Goal: Task Accomplishment & Management: Use online tool/utility

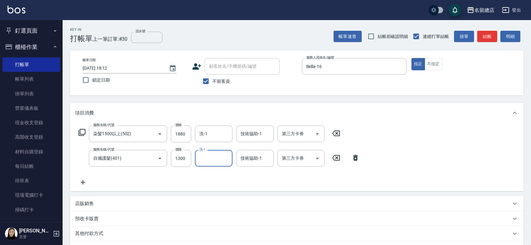
scroll to position [81, 0]
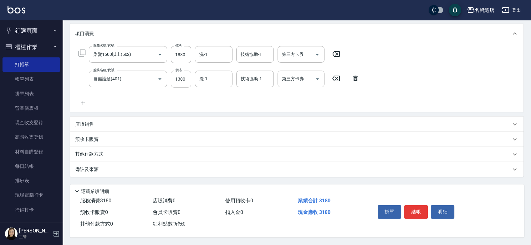
click at [92, 147] on div "其他付款方式" at bounding box center [297, 154] width 454 height 15
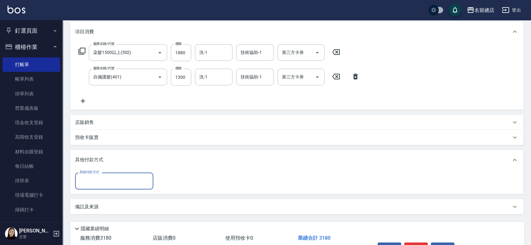
scroll to position [0, 0]
click at [97, 185] on input "其他付款方式" at bounding box center [114, 180] width 73 height 11
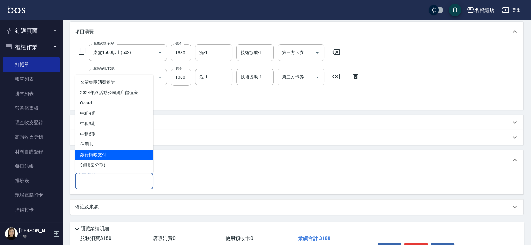
click at [94, 157] on span "銀行轉帳支付" at bounding box center [114, 154] width 78 height 10
type input "銀行轉帳支付"
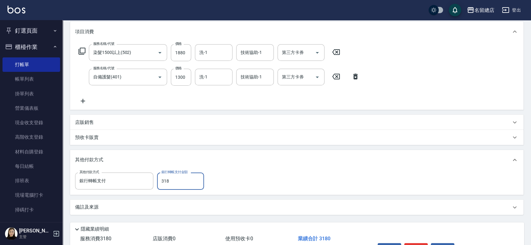
type input "3180"
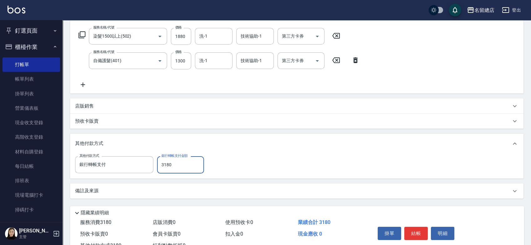
scroll to position [121, 0]
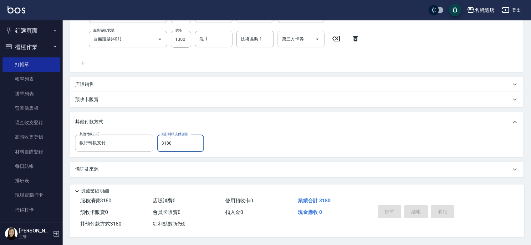
type input "2025/08/24 19:00"
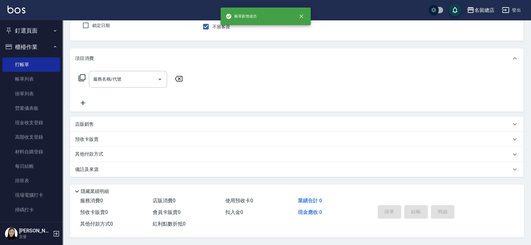
scroll to position [0, 0]
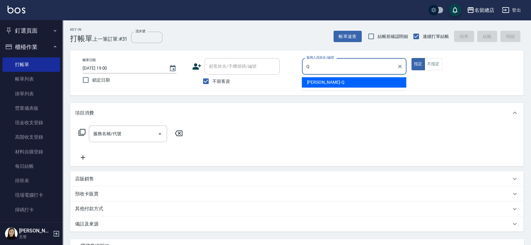
type input "[PERSON_NAME]"
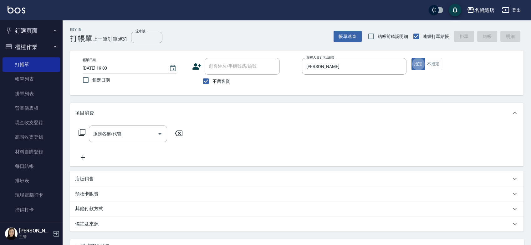
type button "true"
click at [431, 65] on button "不指定" at bounding box center [434, 64] width 18 height 12
type button "false"
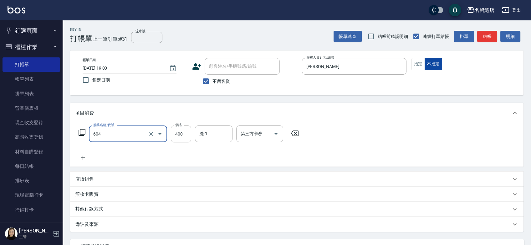
type input "健康洗髮(604)"
type input "500"
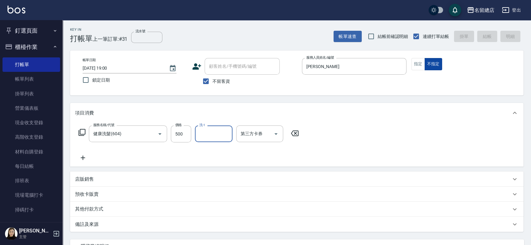
type input "2025/08/24 19:01"
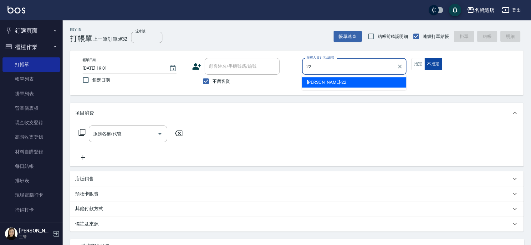
type input "Lydia-22"
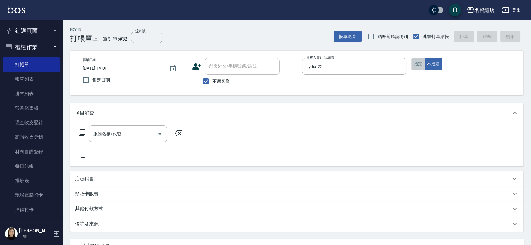
click at [416, 65] on button "指定" at bounding box center [418, 64] width 13 height 12
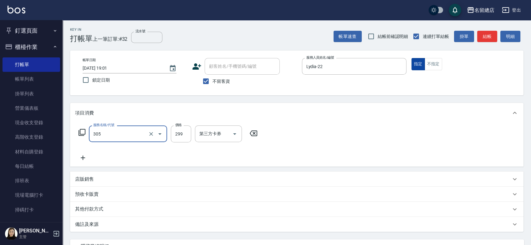
type input "剪髮(305)"
type input "400"
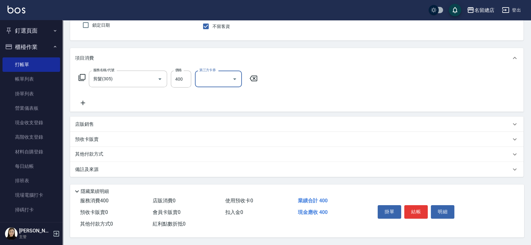
scroll to position [57, 0]
type input "2025/08/24 19:02"
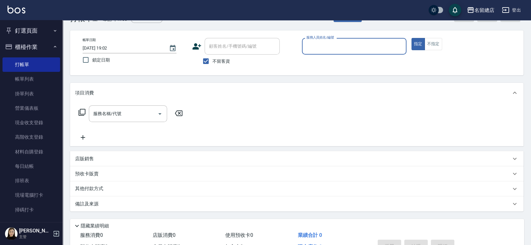
scroll to position [0, 0]
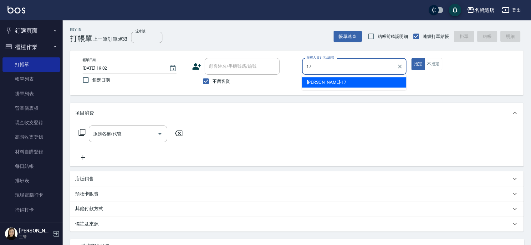
type input "[PERSON_NAME]-17"
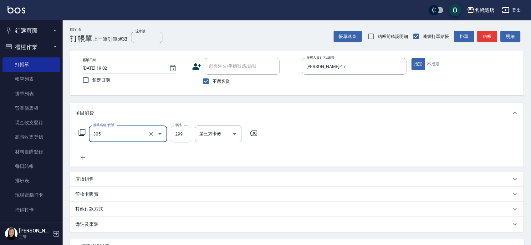
type input "剪髮(305)"
type input "300"
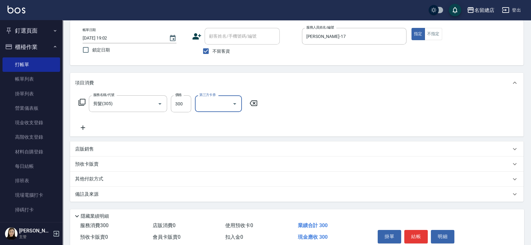
scroll to position [57, 0]
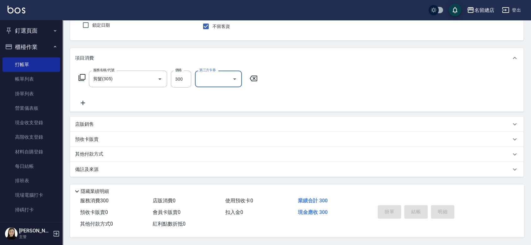
type input "2025/08/24 19:03"
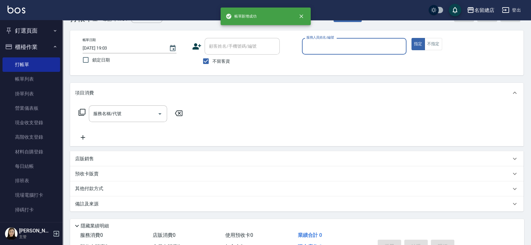
scroll to position [0, 0]
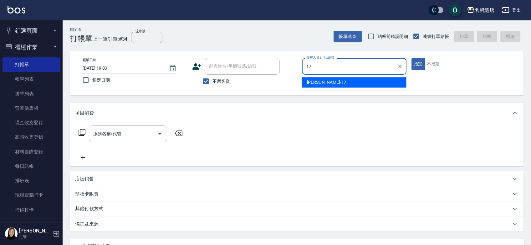
type input "[PERSON_NAME]-17"
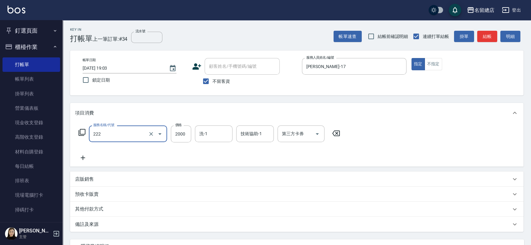
type input "燙髮2000以上(222)"
type input "1500"
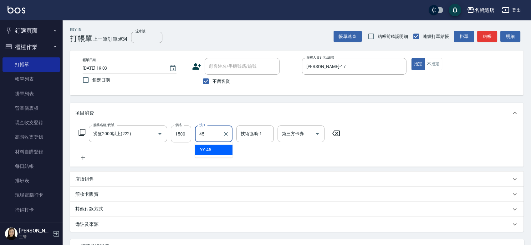
type input "YY-45"
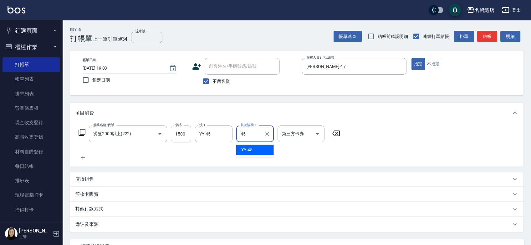
type input "YY-45"
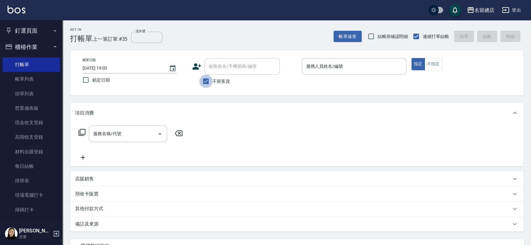
click at [207, 79] on input "不留客資" at bounding box center [205, 81] width 13 height 13
checkbox input "false"
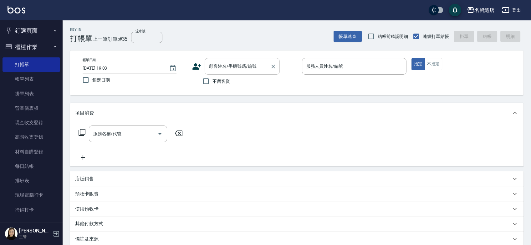
click at [212, 66] on input "顧客姓名/手機號碼/編號" at bounding box center [238, 66] width 60 height 11
click at [219, 82] on li "[PERSON_NAME]/0952069991/" at bounding box center [242, 82] width 75 height 10
type input "[PERSON_NAME]/0952069991/"
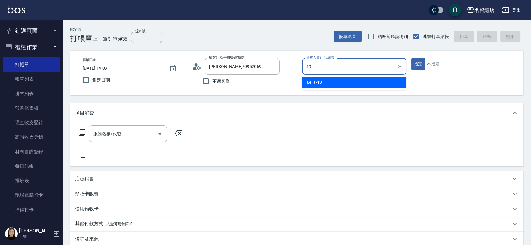
type input "Leila-19"
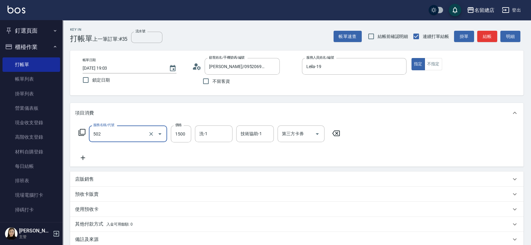
type input "染髮1500以上(502)"
type input "2000"
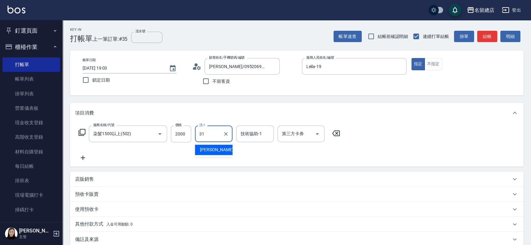
type input "李容榕-31"
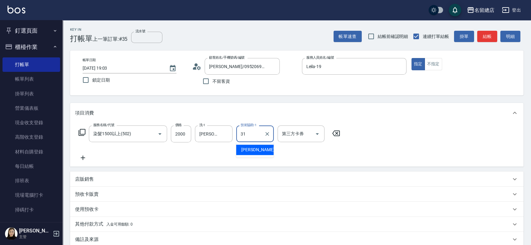
type input "李容榕-31"
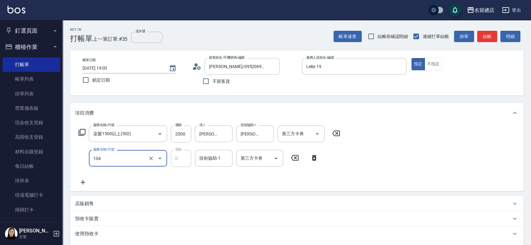
type input "頭皮蓋卡2點(104)"
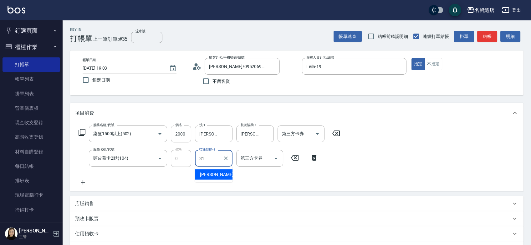
type input "李容榕-31"
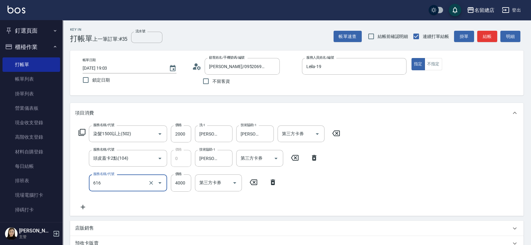
type input "自備接髮(616)"
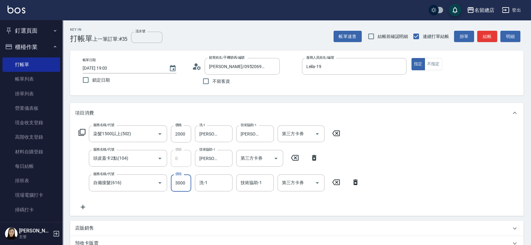
type input "3000"
type input "李容榕-31"
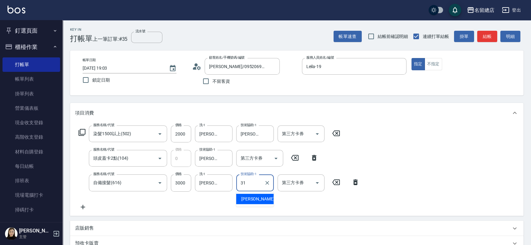
type input "李容榕-31"
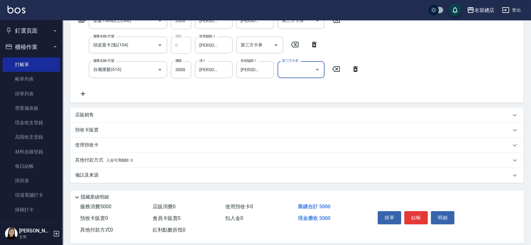
scroll to position [121, 0]
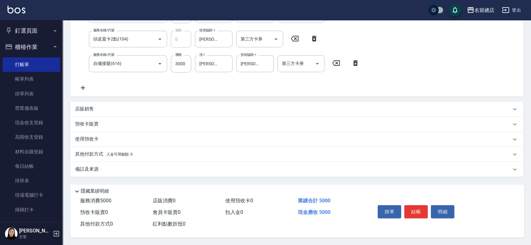
click at [77, 152] on p "其他付款方式 入金可用餘額: 0" at bounding box center [104, 154] width 58 height 7
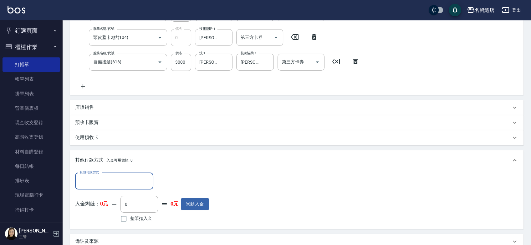
scroll to position [0, 0]
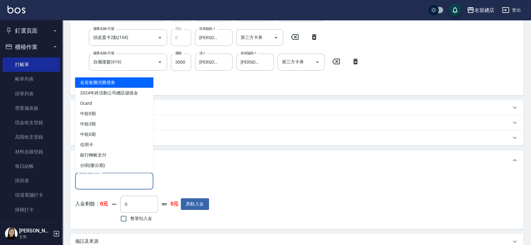
click at [96, 181] on input "其他付款方式" at bounding box center [114, 180] width 73 height 11
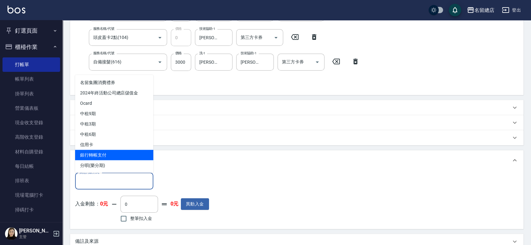
click at [103, 153] on span "銀行轉帳支付" at bounding box center [114, 154] width 78 height 10
type input "銀行轉帳支付"
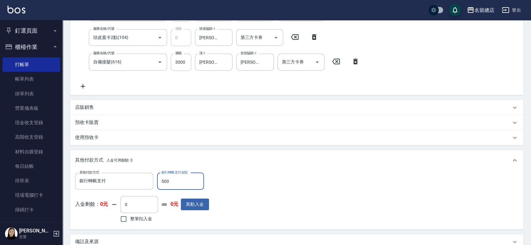
type input "5000"
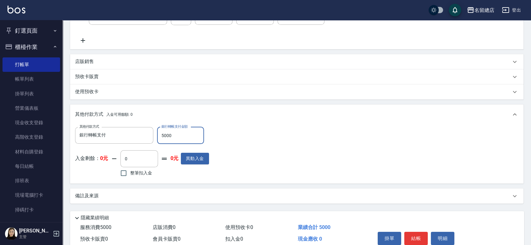
scroll to position [194, 0]
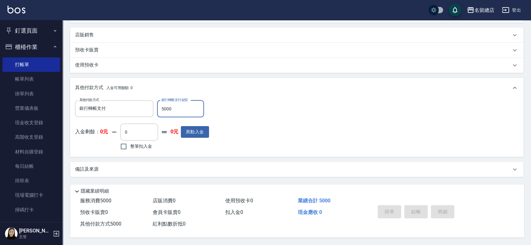
type input "2025/08/24 19:04"
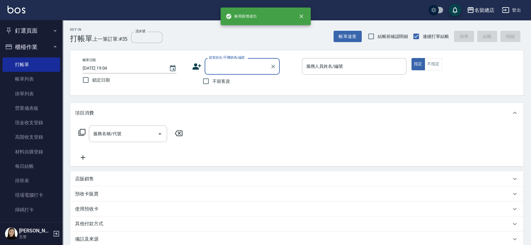
scroll to position [0, 0]
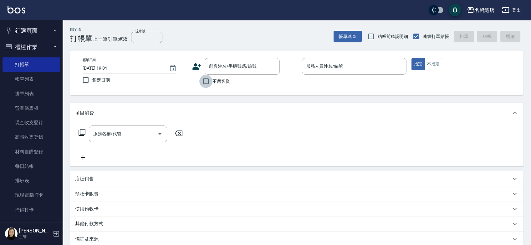
click at [208, 80] on input "不留客資" at bounding box center [205, 81] width 13 height 13
checkbox input "true"
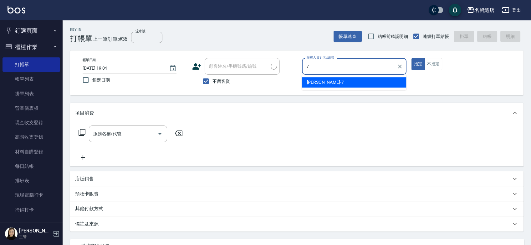
type input "Mick-7"
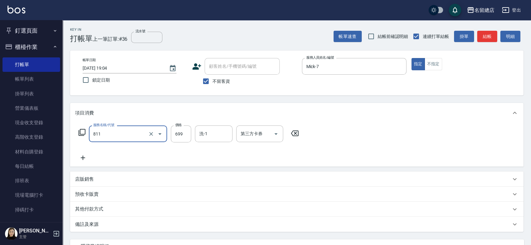
type input "洗+剪(811)"
type input "700"
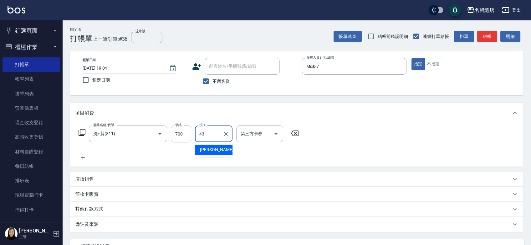
type input "黃郁涵-43"
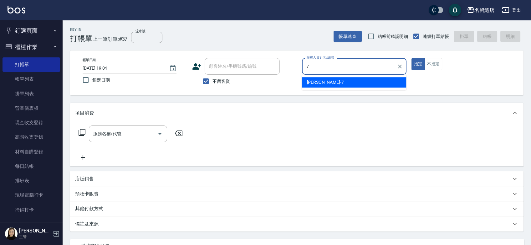
type input "Mick-7"
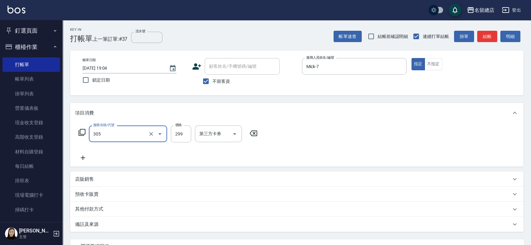
type input "剪髮(305)"
type input "700"
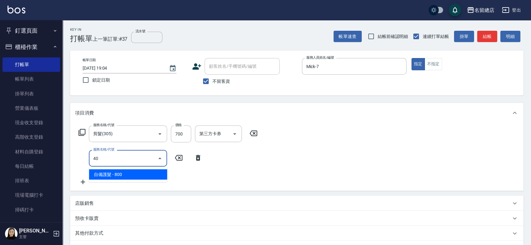
type input "4"
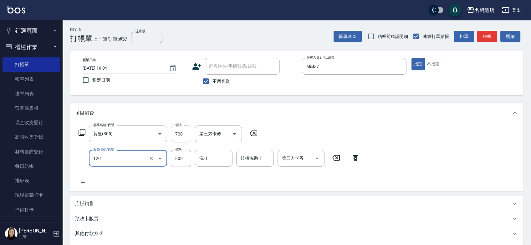
type input "自備頭皮(120)"
type input "600"
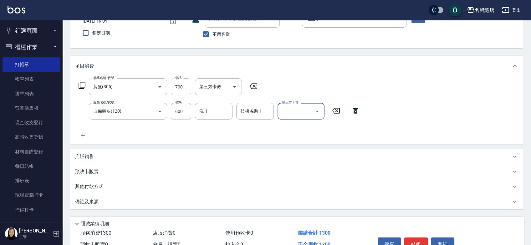
scroll to position [81, 0]
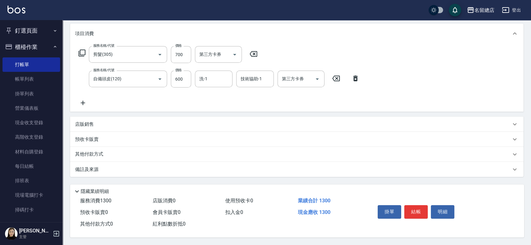
click at [79, 155] on p "其他付款方式" at bounding box center [90, 154] width 31 height 7
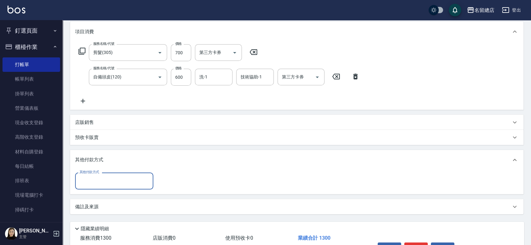
scroll to position [0, 0]
click at [85, 184] on input "其他付款方式" at bounding box center [114, 180] width 73 height 11
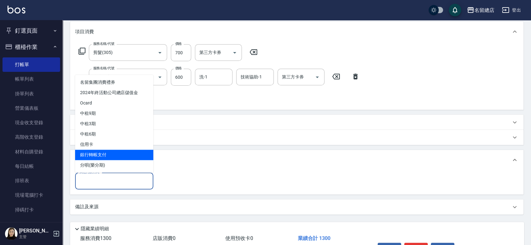
click at [97, 155] on span "銀行轉帳支付" at bounding box center [114, 154] width 78 height 10
type input "銀行轉帳支付"
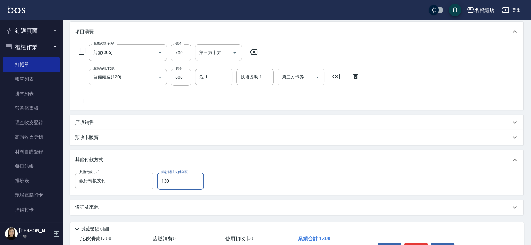
type input "1300"
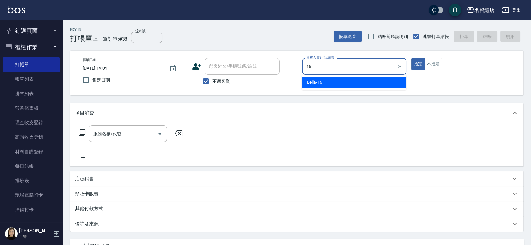
type input "Bella-16"
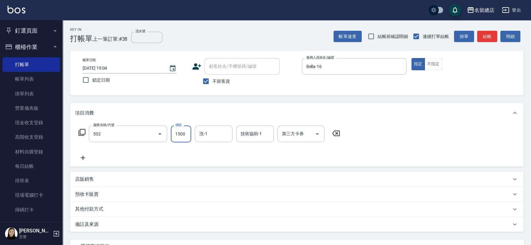
type input "染髮1500以上(502)"
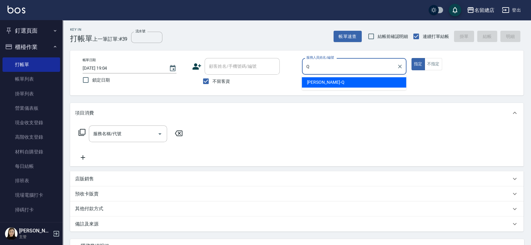
type input "[PERSON_NAME]"
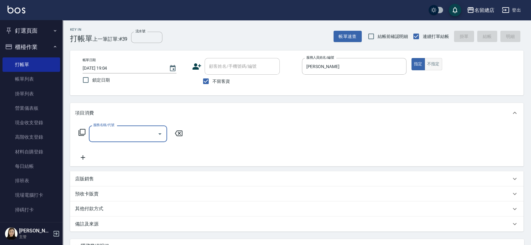
click at [429, 67] on button "不指定" at bounding box center [434, 64] width 18 height 12
click at [432, 64] on button "不指定" at bounding box center [434, 64] width 18 height 12
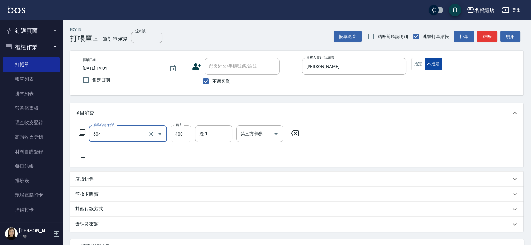
type input "健康洗髮(604)"
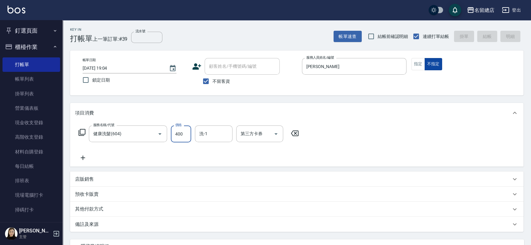
type input "2025/08/24 19:05"
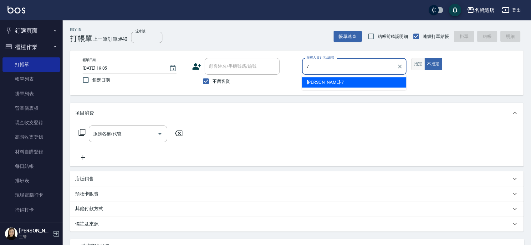
type input "7"
click at [419, 65] on button "指定" at bounding box center [418, 64] width 13 height 12
type input "Mick-7"
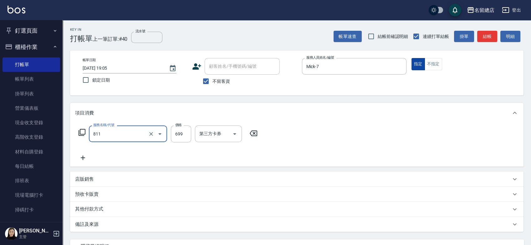
type input "洗+剪(811)"
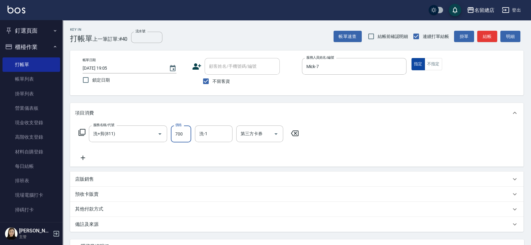
type input "700"
type input "黃郁涵-43"
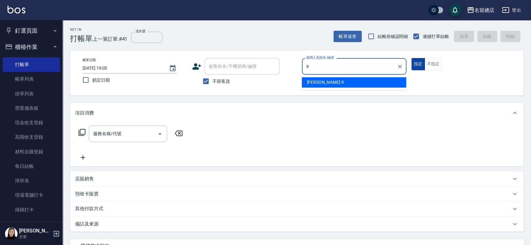
type input "[PERSON_NAME]-9"
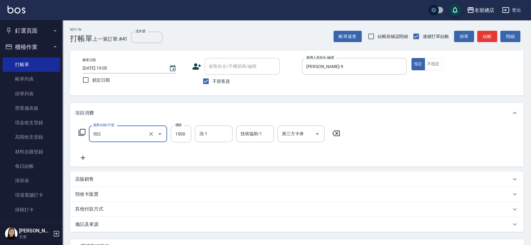
type input "染髮1500以上(502)"
type input "3379"
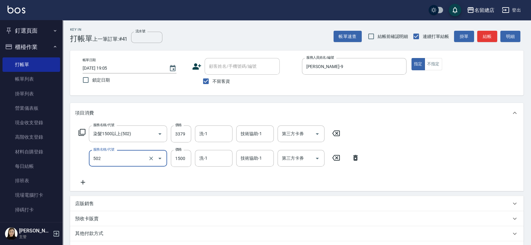
type input "染髮1500以上(502)"
type input "3279"
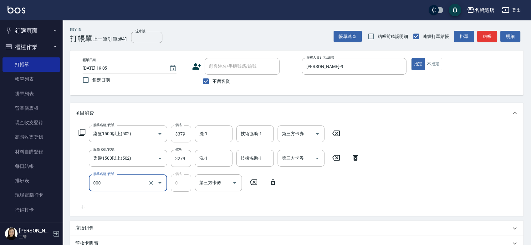
type input "小會計10點(000)"
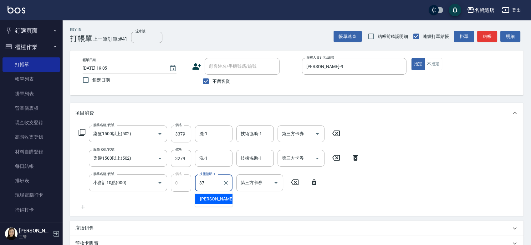
type input "梁㨗雯-37"
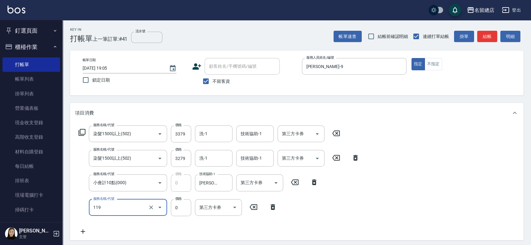
type input "頭皮蓋卡5點(119)"
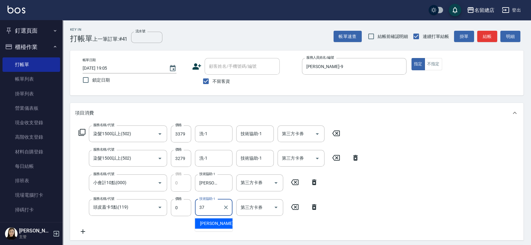
type input "梁㨗雯-37"
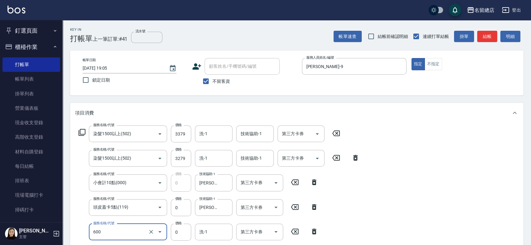
type input "洗髮(免費)(600)"
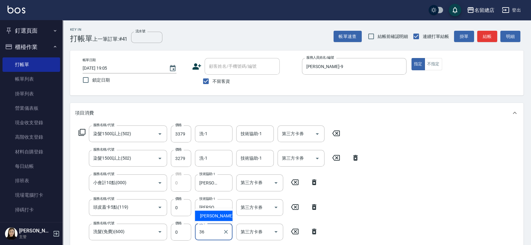
type input "[PERSON_NAME]-36"
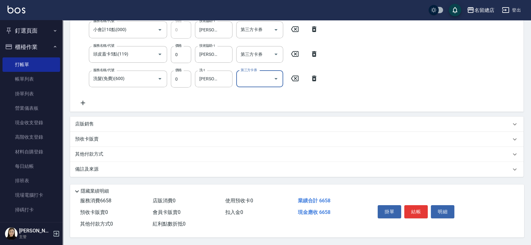
scroll to position [154, 0]
click at [89, 152] on p "其他付款方式" at bounding box center [90, 154] width 31 height 7
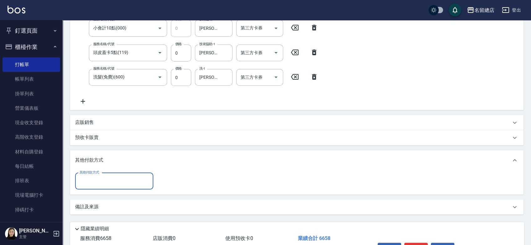
scroll to position [0, 0]
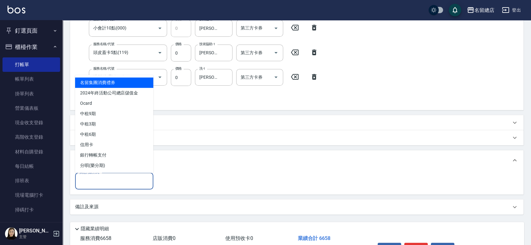
click at [93, 178] on input "其他付款方式" at bounding box center [114, 180] width 73 height 11
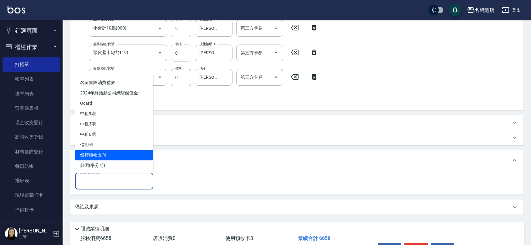
click at [95, 152] on span "銀行轉帳支付" at bounding box center [114, 155] width 78 height 10
type input "銀行轉帳支付"
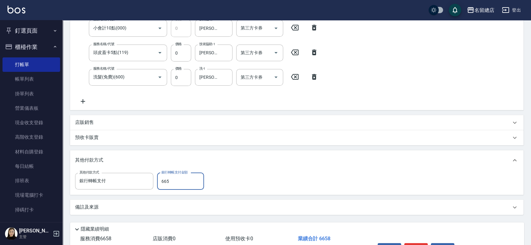
type input "6658"
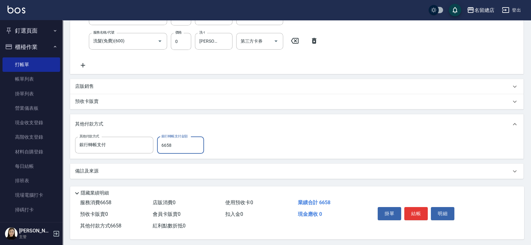
scroll to position [194, 0]
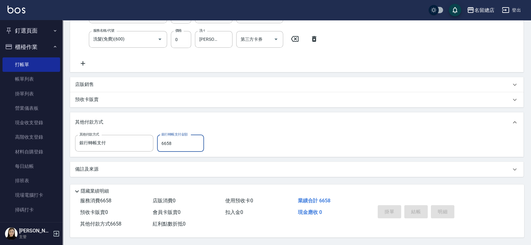
type input "2025/08/24 19:07"
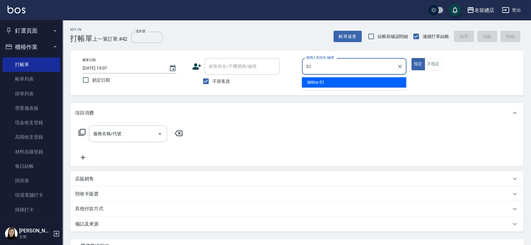
type input "Selina-S1"
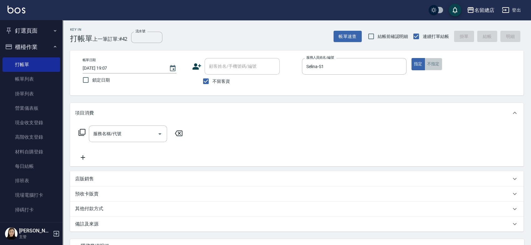
click at [433, 66] on button "不指定" at bounding box center [434, 64] width 18 height 12
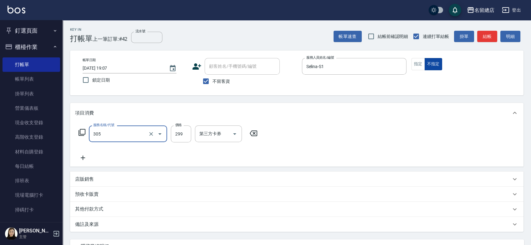
type input "剪髮(305)"
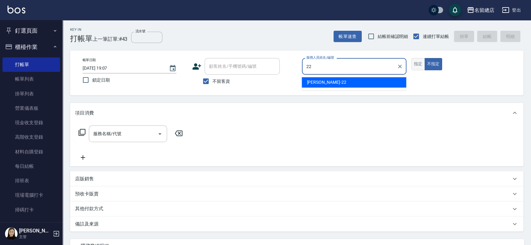
type input "22"
click at [415, 60] on button "指定" at bounding box center [418, 64] width 13 height 12
type input "Lydia-22"
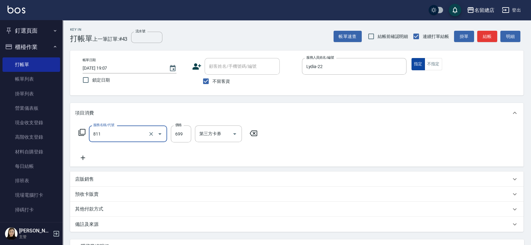
type input "洗+剪(811)"
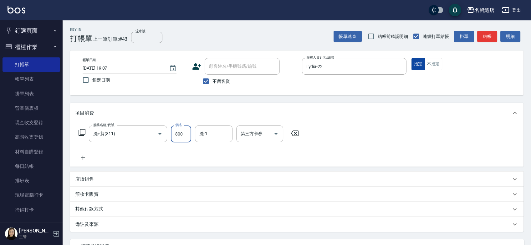
type input "800"
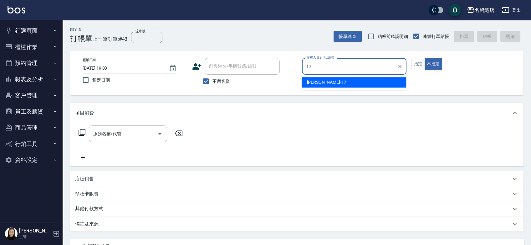
type input "[PERSON_NAME]-17"
type button "false"
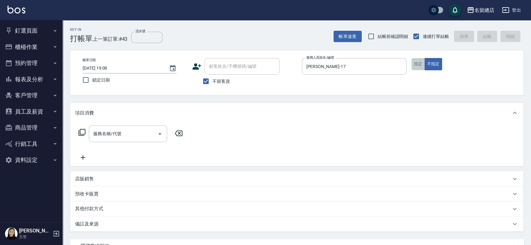
click at [416, 64] on button "指定" at bounding box center [418, 64] width 13 height 12
type button "true"
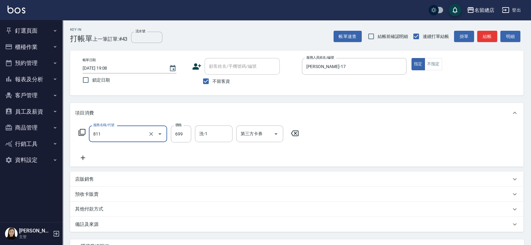
type input "洗+剪(811)"
type input "500"
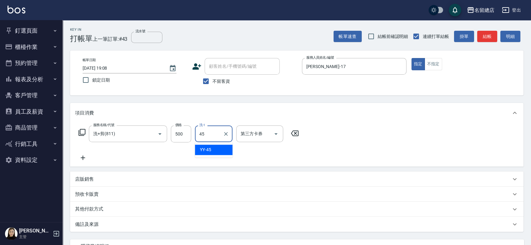
type input "YY-45"
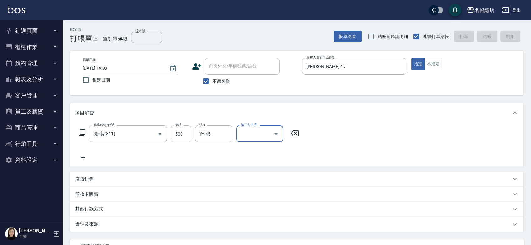
type input "[DATE] 19:20"
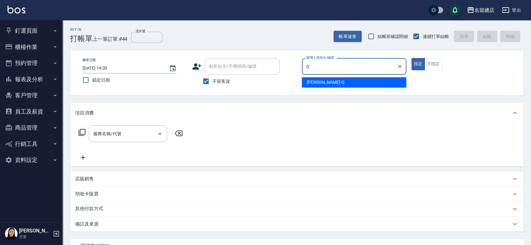
type input "[PERSON_NAME]"
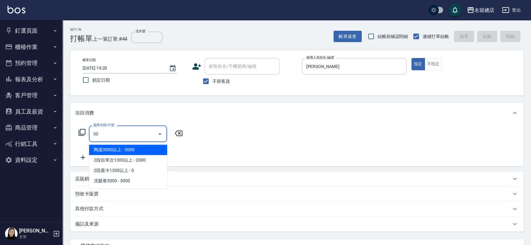
type input "3"
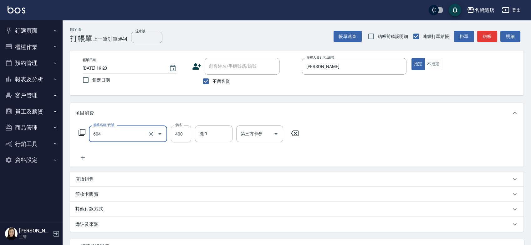
type input "健康洗髮(604)"
type input "450"
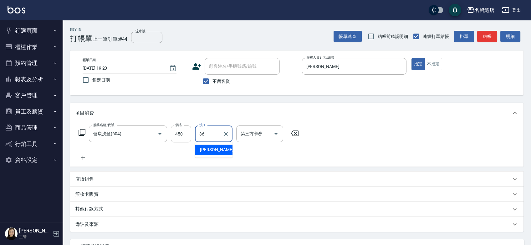
type input "[PERSON_NAME]-36"
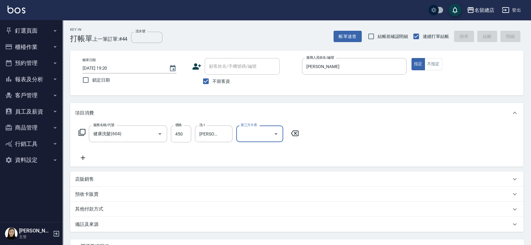
type input "[DATE] 19:28"
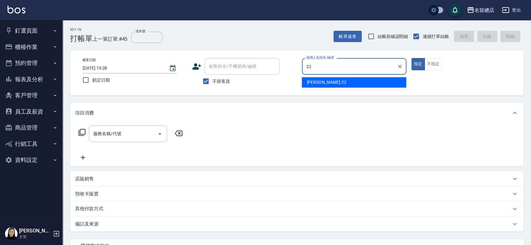
type input "Lydia-22"
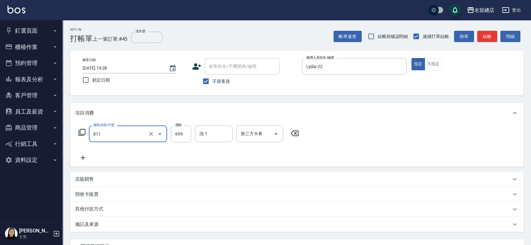
type input "洗+剪(811)"
type input "800"
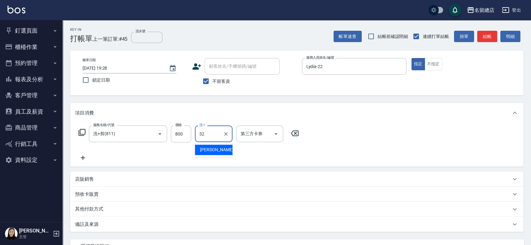
type input "[PERSON_NAME]-32"
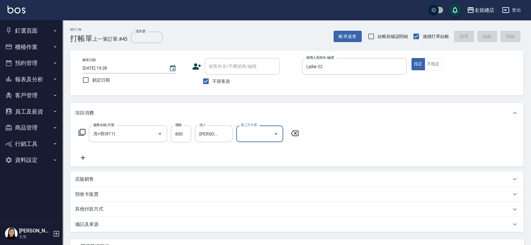
type input "[DATE] 19:29"
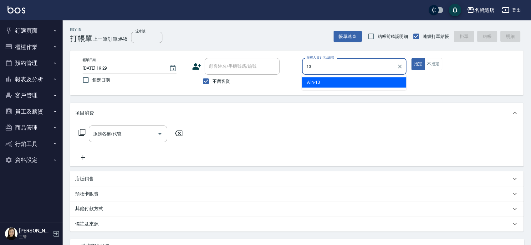
type input "Alin-13"
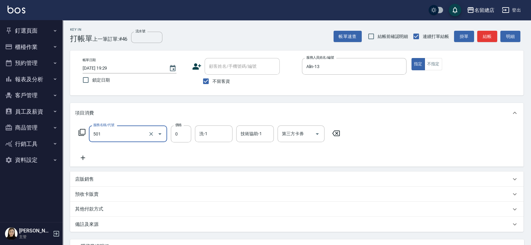
type input "2段蓋卡1300以上(501)"
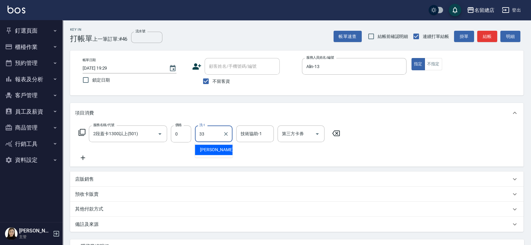
type input "[PERSON_NAME]-33"
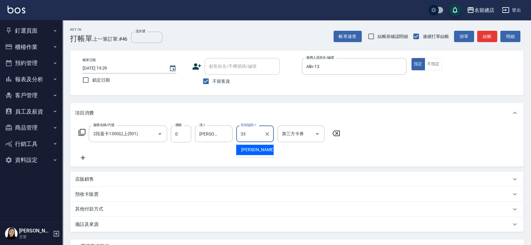
type input "[PERSON_NAME]-33"
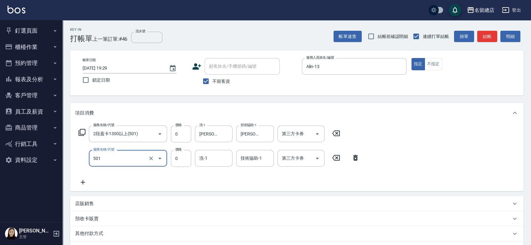
type input "2段蓋卡1300以上(501)"
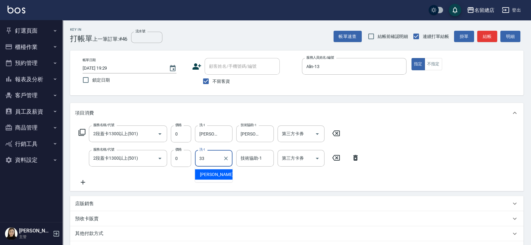
type input "[PERSON_NAME]-33"
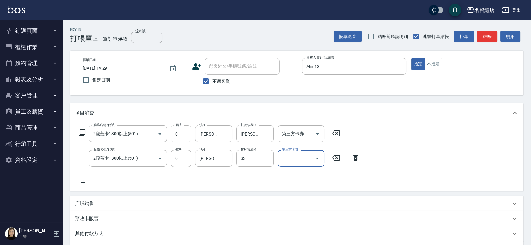
type input "[PERSON_NAME]-33"
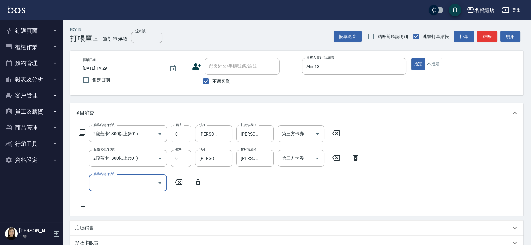
type input "Q"
type input "波"
type input "[PERSON_NAME]"
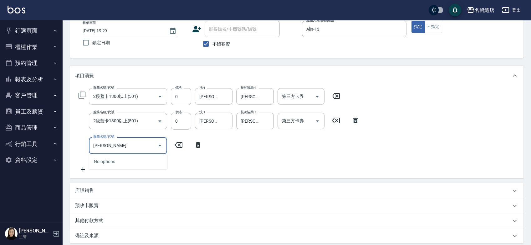
scroll to position [105, 0]
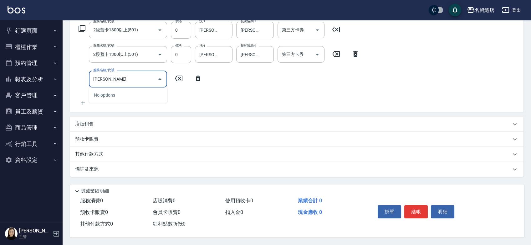
click at [122, 73] on input "[PERSON_NAME]" at bounding box center [123, 78] width 63 height 11
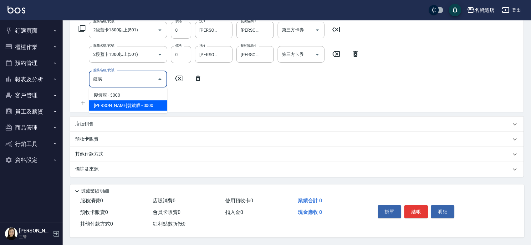
click at [132, 102] on span "[PERSON_NAME]髮鍍膜 - 3000" at bounding box center [128, 105] width 78 height 10
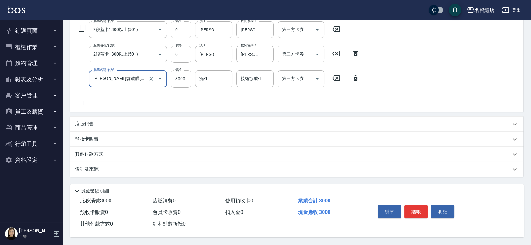
type input "[PERSON_NAME]髮鍍膜(411)"
type input "1099"
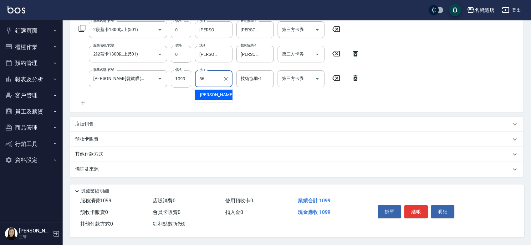
type input "[PERSON_NAME]-56"
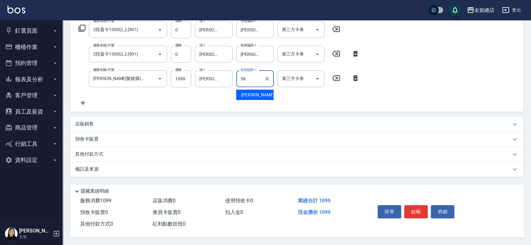
type input "[PERSON_NAME]-56"
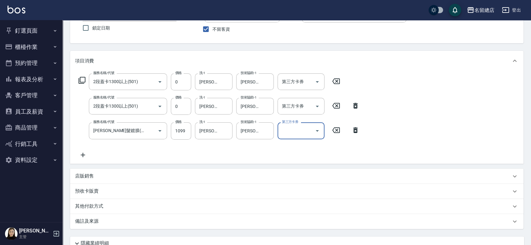
scroll to position [0, 0]
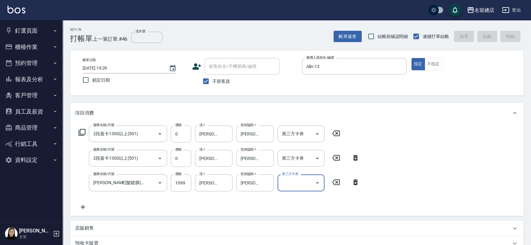
type input "[DATE] 19:33"
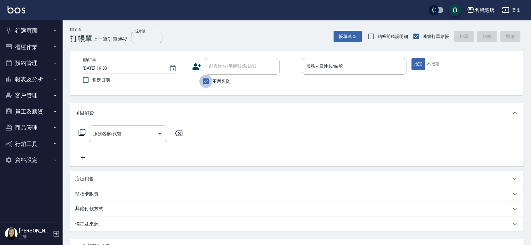
click at [207, 81] on input "不留客資" at bounding box center [205, 81] width 13 height 13
checkbox input "false"
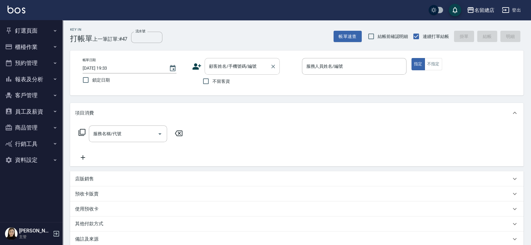
click at [211, 70] on input "顧客姓名/手機號碼/編號" at bounding box center [238, 66] width 60 height 11
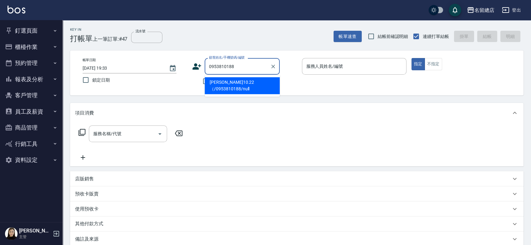
type input "[PERSON_NAME]10.22（/0953810188/null"
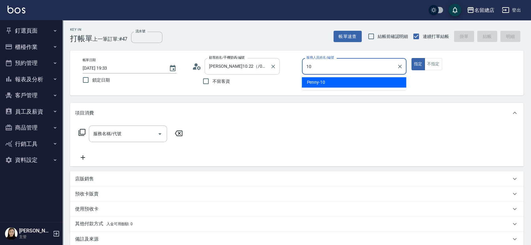
type input "Penny-10"
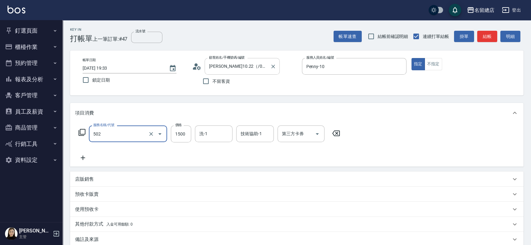
type input "染髮1500以上(502)"
type input "2399"
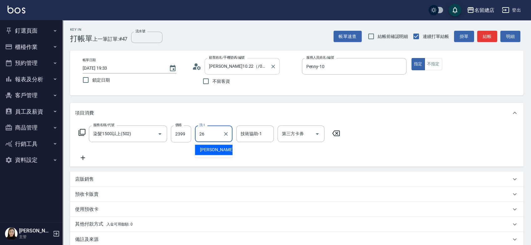
type input "[PERSON_NAME]-26"
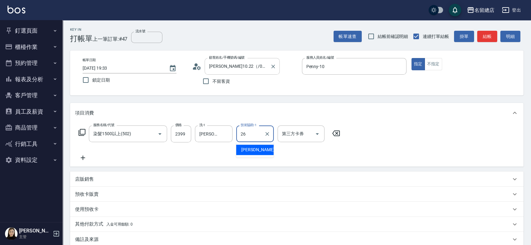
type input "[PERSON_NAME]-26"
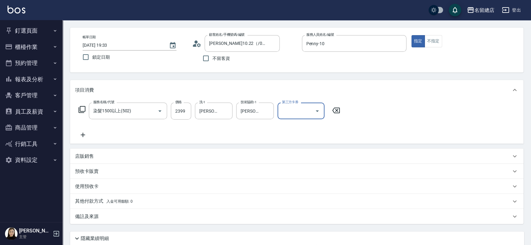
scroll to position [35, 0]
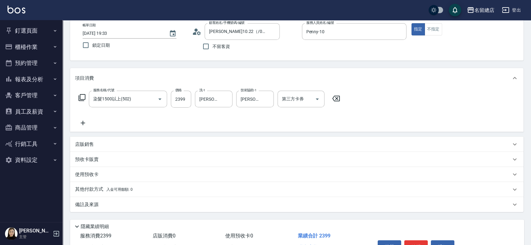
click at [87, 175] on p "使用預收卡" at bounding box center [86, 174] width 23 height 7
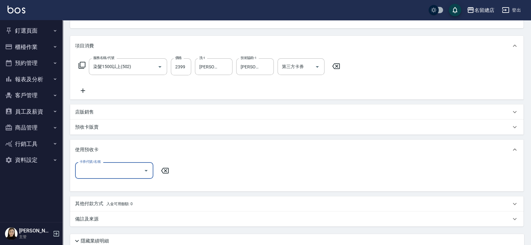
scroll to position [104, 0]
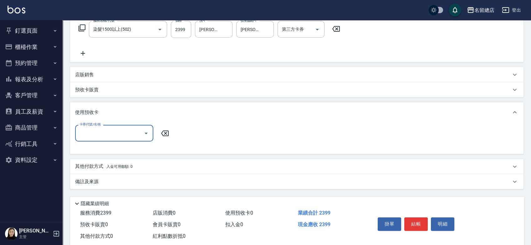
click at [88, 163] on p "其他付款方式 入金可用餘額: 0" at bounding box center [104, 166] width 58 height 7
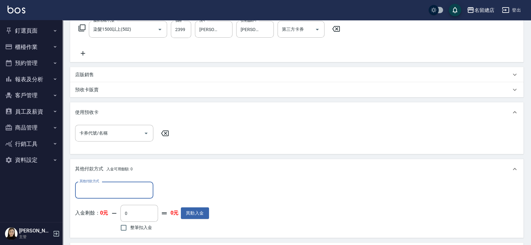
scroll to position [0, 0]
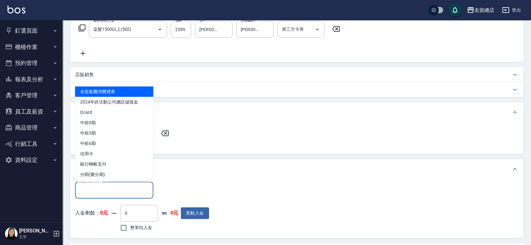
click at [97, 191] on input "其他付款方式" at bounding box center [114, 189] width 73 height 11
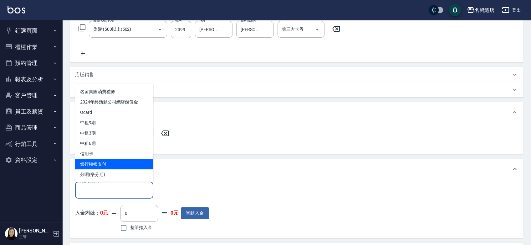
click at [101, 160] on span "銀行轉帳支付" at bounding box center [114, 163] width 78 height 10
type input "銀行轉帳支付"
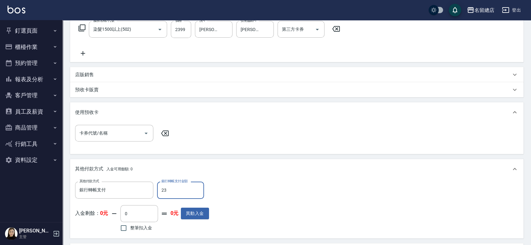
type input "2399"
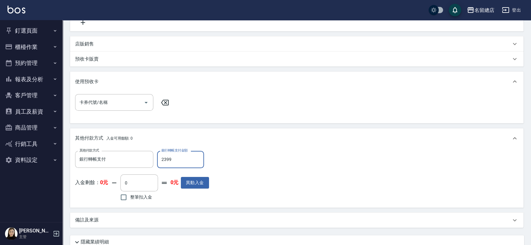
scroll to position [187, 0]
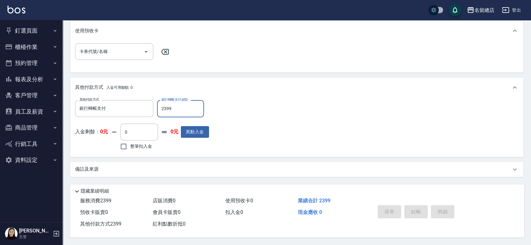
type input "[DATE] 19:34"
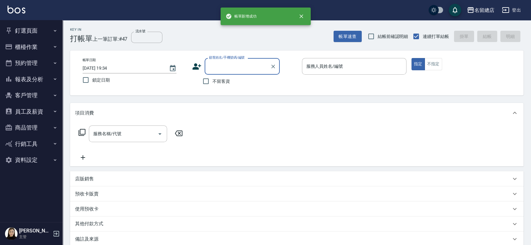
scroll to position [0, 0]
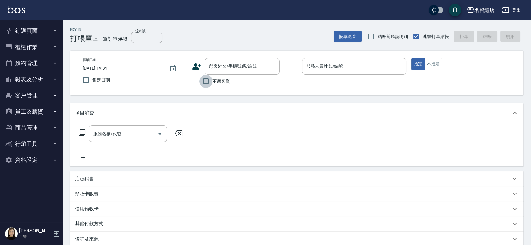
click at [204, 82] on input "不留客資" at bounding box center [205, 81] width 13 height 13
checkbox input "true"
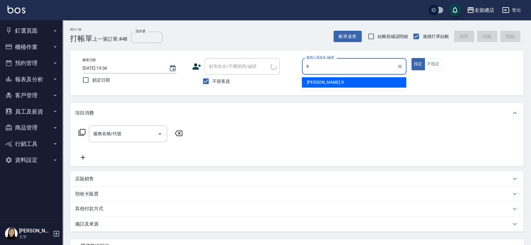
type input "[PERSON_NAME]-9"
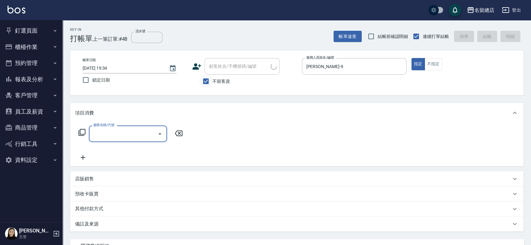
type input "[PERSON_NAME]/0933140740/"
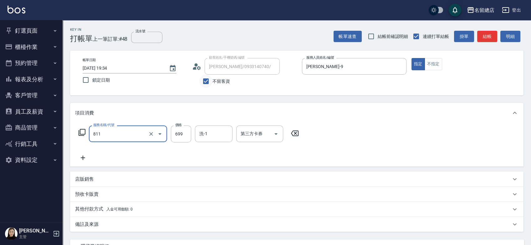
type input "洗+剪(811)"
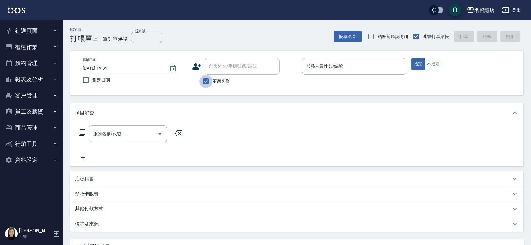
drag, startPoint x: 204, startPoint y: 82, endPoint x: 210, endPoint y: 73, distance: 11.9
click at [204, 82] on input "不留客資" at bounding box center [205, 81] width 13 height 13
checkbox input "false"
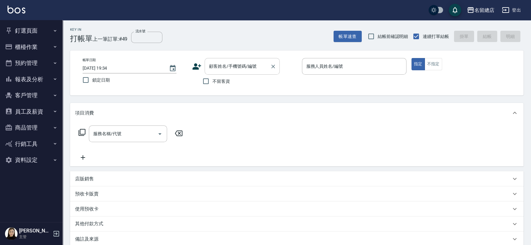
click at [213, 67] on input "顧客姓名/手機號碼/編號" at bounding box center [238, 66] width 60 height 11
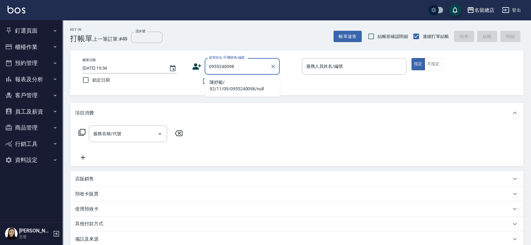
click at [223, 86] on li "陳妤榳/ 92/11/09/0955240098/null" at bounding box center [242, 85] width 75 height 17
type input "陳妤榳/ 92/11/09/0955240098/null"
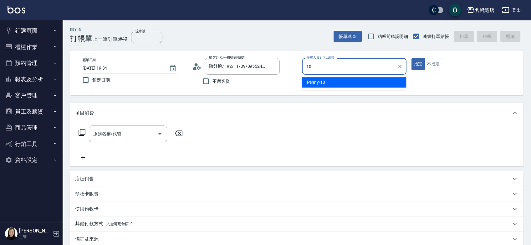
type input "Penny-10"
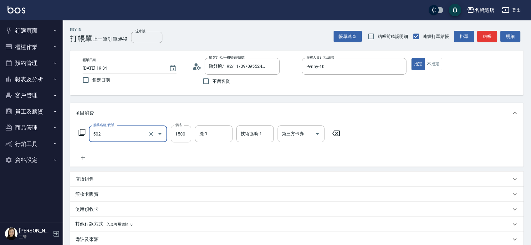
type input "染髮1500以上(502)"
type input "2000"
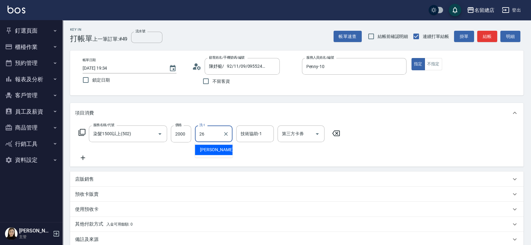
type input "[PERSON_NAME]-26"
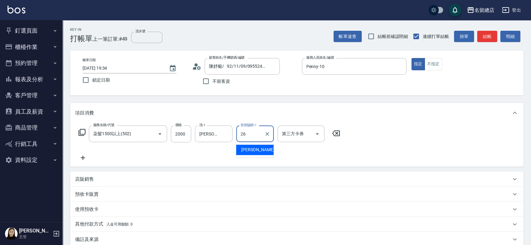
type input "[PERSON_NAME]-26"
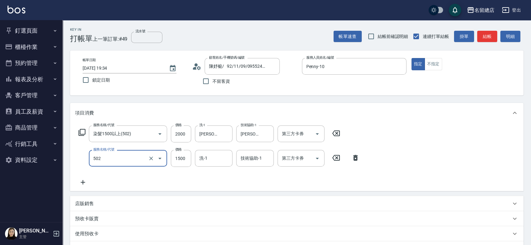
type input "染髮1500以上(502)"
type input "2000"
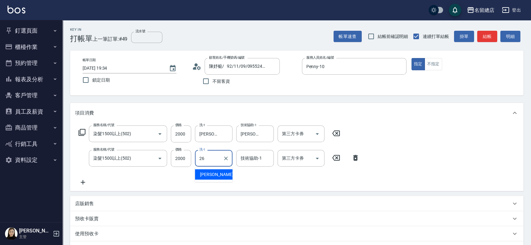
type input "[PERSON_NAME]-26"
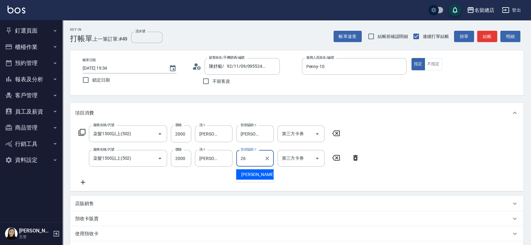
type input "[PERSON_NAME]-26"
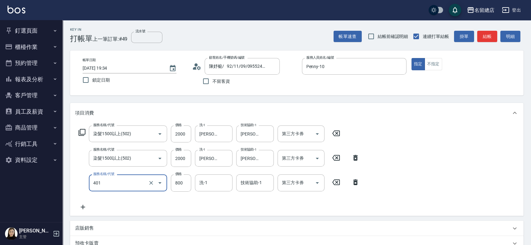
type input "自備護髮(401)"
type input "1299"
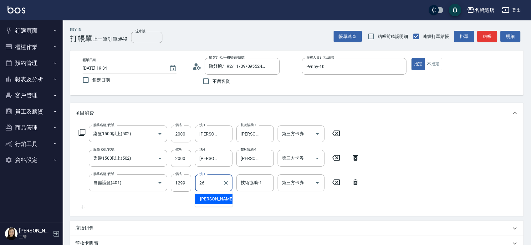
type input "[PERSON_NAME]-26"
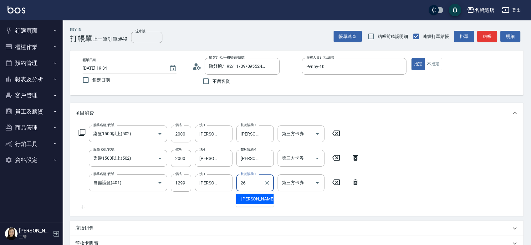
type input "[PERSON_NAME]-26"
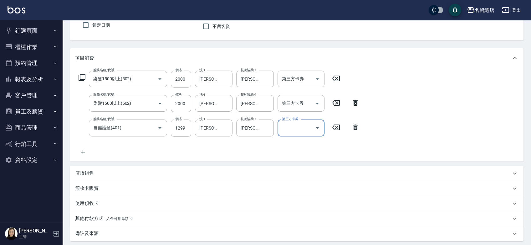
scroll to position [121, 0]
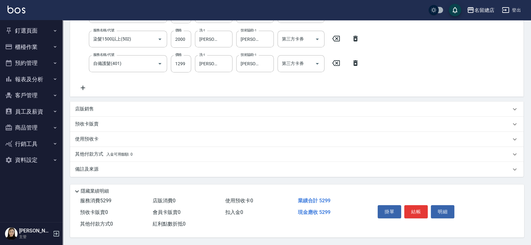
click at [80, 147] on div "其他付款方式 入金可用餘額: 0" at bounding box center [297, 154] width 454 height 15
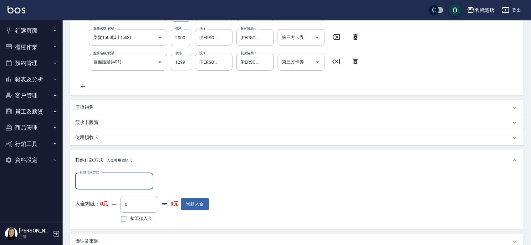
scroll to position [0, 0]
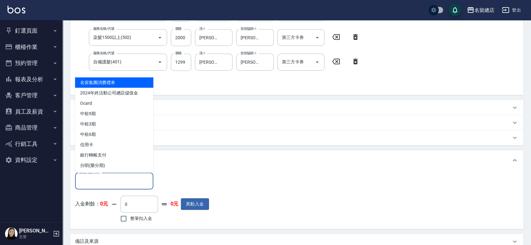
click at [114, 175] on input "其他付款方式" at bounding box center [114, 180] width 73 height 11
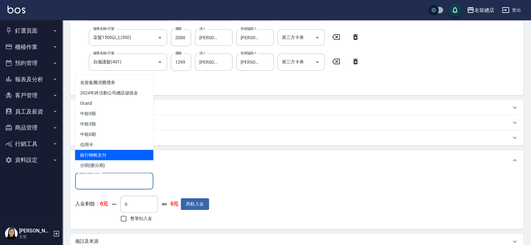
click at [106, 154] on span "銀行轉帳支付" at bounding box center [114, 154] width 78 height 10
type input "銀行轉帳支付"
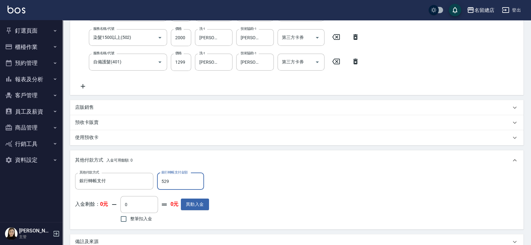
type input "5299"
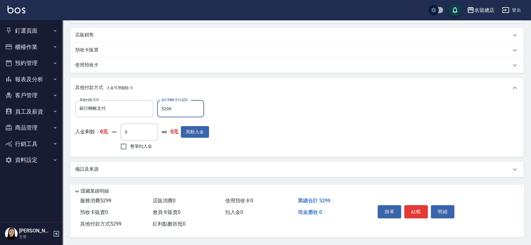
scroll to position [194, 0]
type input "[DATE] 19:35"
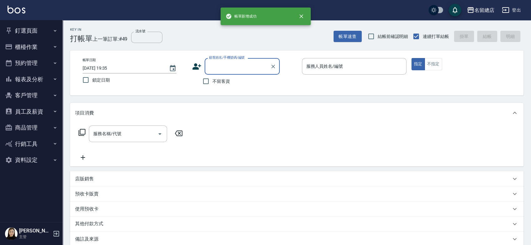
scroll to position [0, 0]
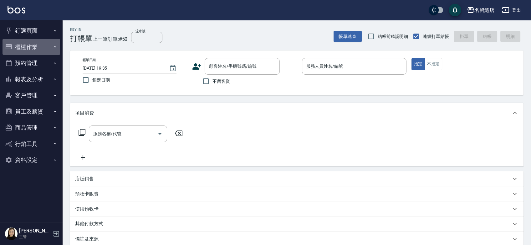
click at [31, 43] on button "櫃檯作業" at bounding box center [32, 47] width 58 height 16
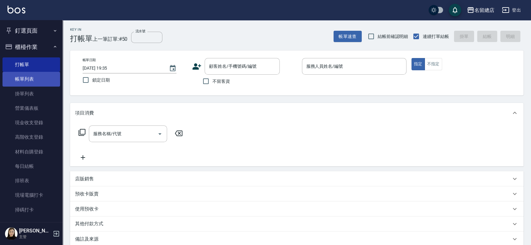
click at [31, 85] on link "帳單列表" at bounding box center [32, 79] width 58 height 14
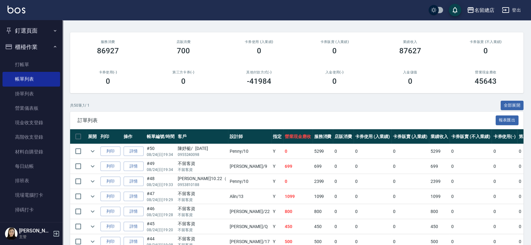
scroll to position [139, 0]
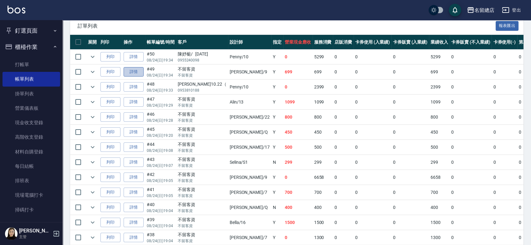
click at [139, 75] on link "詳情" at bounding box center [134, 72] width 20 height 10
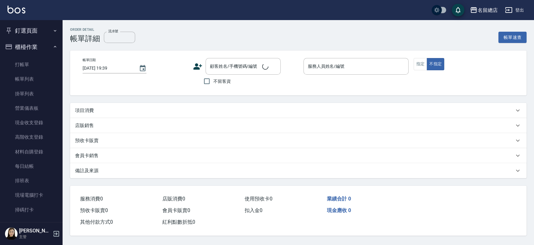
type input "[DATE] 19:34"
checkbox input "true"
type input "[PERSON_NAME]-9"
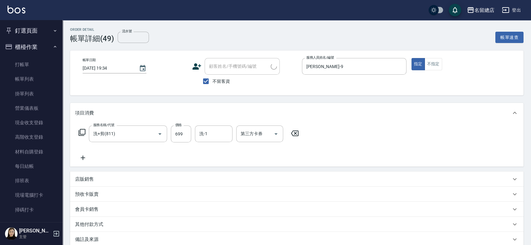
type input "洗+剪(811)"
click at [399, 66] on icon "Clear" at bounding box center [400, 66] width 6 height 6
click at [290, 132] on icon at bounding box center [295, 133] width 16 height 8
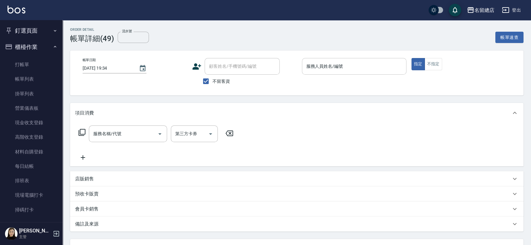
click at [317, 67] on input "服務人員姓名/編號" at bounding box center [354, 66] width 99 height 11
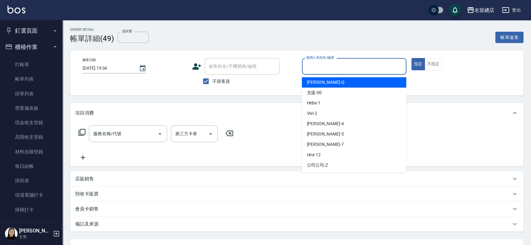
type input "ㄏ"
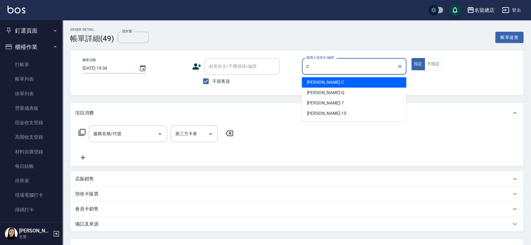
type input "麗花[PERSON_NAME]"
type button "true"
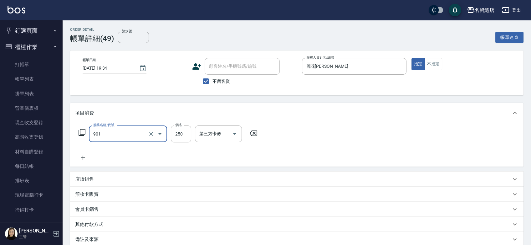
type input "手指甲女(901)"
type input "1000"
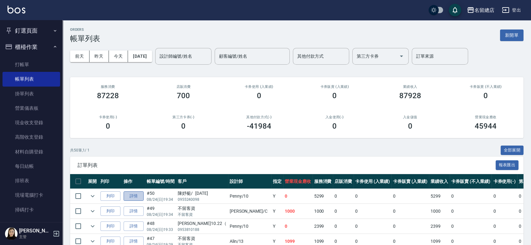
click at [137, 197] on link "詳情" at bounding box center [134, 196] width 20 height 10
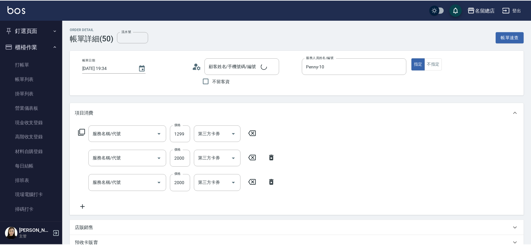
type input "[DATE] 19:34"
type input "Penny-10"
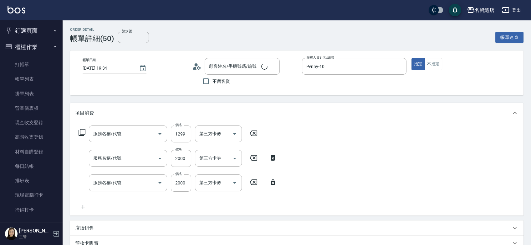
type input "陳妤榳/ 92/11/09/0955240098/null"
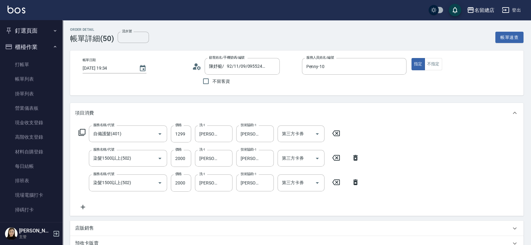
type input "自備護髮(401)"
type input "染髮1500以上(502)"
click at [402, 65] on icon "Clear" at bounding box center [400, 66] width 6 height 6
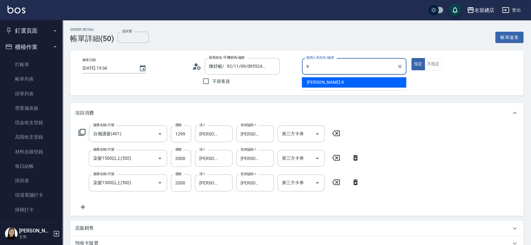
type input "[PERSON_NAME]-9"
type button "true"
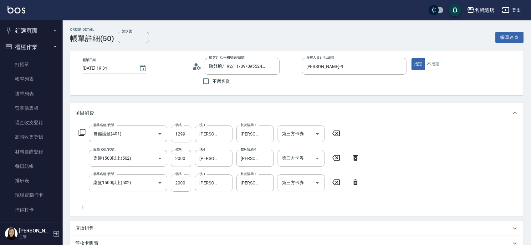
click at [337, 130] on icon at bounding box center [337, 133] width 8 height 6
type input "0"
click at [337, 130] on div "服務名稱/代號 服務名稱/代號 第三方卡券 第三方卡券 服務名稱/代號 染髮1500以上(502) 服務名稱/代號 價格 2000 價格 洗-1 [PERSO…" at bounding box center [219, 167] width 288 height 85
click at [337, 132] on div "服務名稱/代號 服務名稱/代號 第三方卡券 第三方卡券 服務名稱/代號 染髮1500以上(502) 服務名稱/代號 價格 2000 價格 洗-1 [PERSO…" at bounding box center [219, 167] width 288 height 85
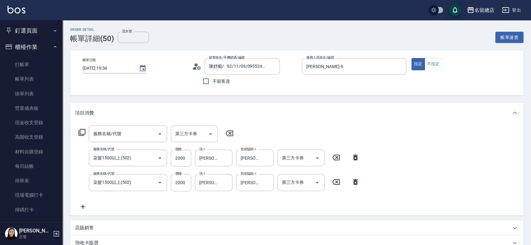
click at [338, 159] on icon at bounding box center [336, 157] width 16 height 8
type input "2"
click at [337, 180] on icon at bounding box center [337, 181] width 8 height 6
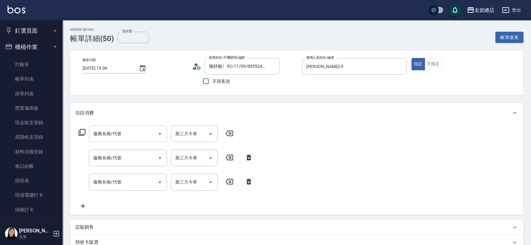
click at [129, 132] on input "服務名稱/代號" at bounding box center [123, 133] width 63 height 11
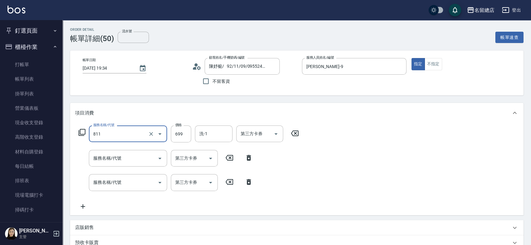
type input "洗+剪(811)"
click at [432, 62] on button "不指定" at bounding box center [434, 64] width 18 height 12
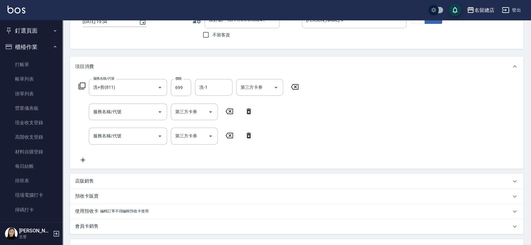
scroll to position [104, 0]
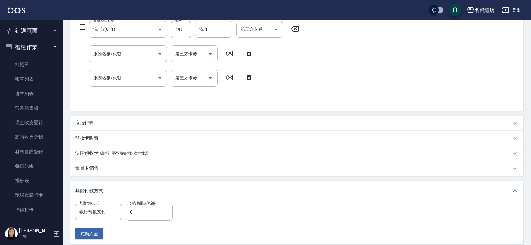
click at [247, 56] on icon at bounding box center [249, 53] width 16 height 8
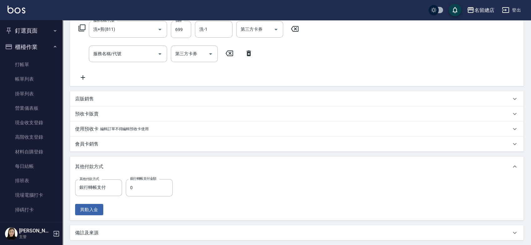
click at [248, 51] on icon at bounding box center [249, 53] width 16 height 8
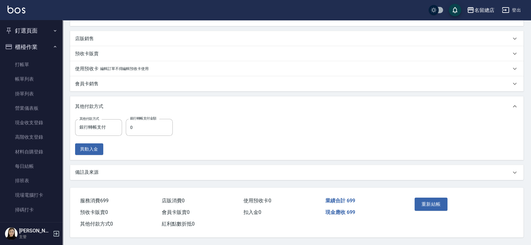
scroll to position [142, 0]
click at [115, 125] on icon "Clear" at bounding box center [115, 127] width 6 height 6
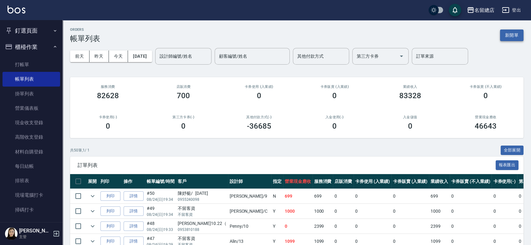
click at [510, 34] on button "新開單" at bounding box center [511, 35] width 23 height 12
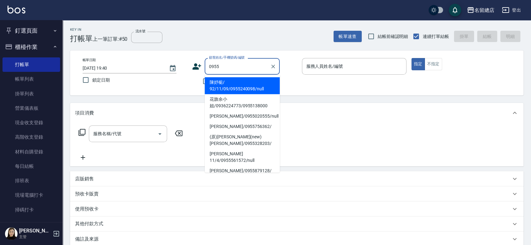
click at [260, 88] on li "陳妤榳/ 92/11/09/0955240098/null" at bounding box center [242, 85] width 75 height 17
type input "陳妤榳/ 92/11/09/0955240098/null"
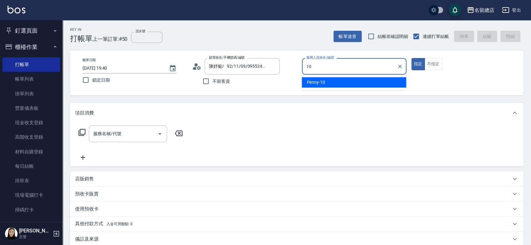
type input "Penny-10"
type button "true"
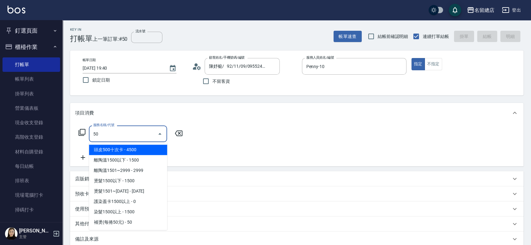
type input "502"
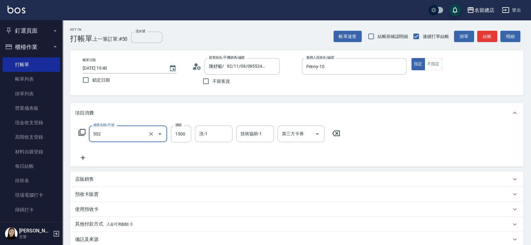
type input "染髮1500以上(502)"
type input "2000"
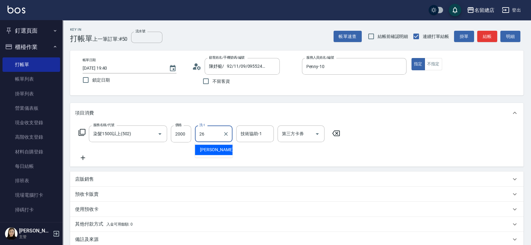
type input "[PERSON_NAME]-26"
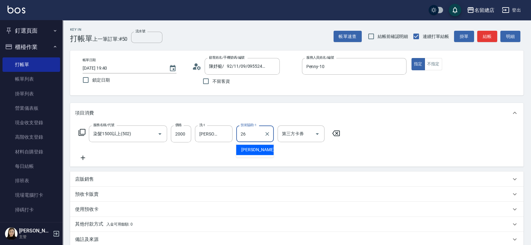
type input "[PERSON_NAME]-26"
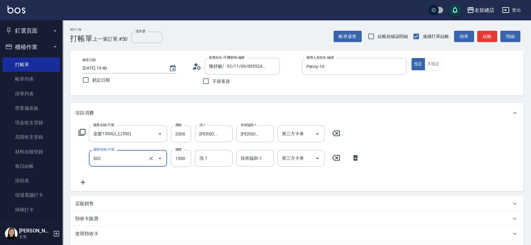
type input "染髮1500以上(502)"
type input "2000"
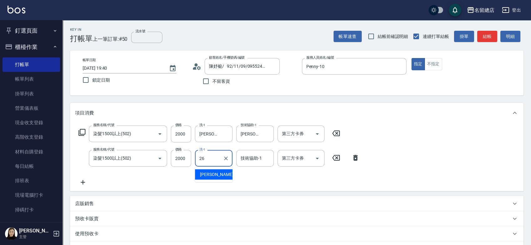
type input "[PERSON_NAME]-26"
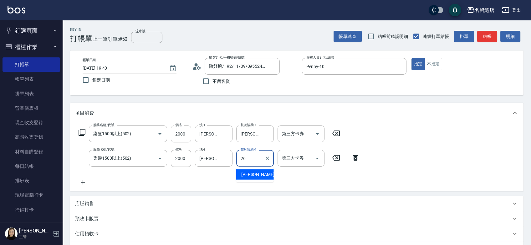
type input "[PERSON_NAME]-26"
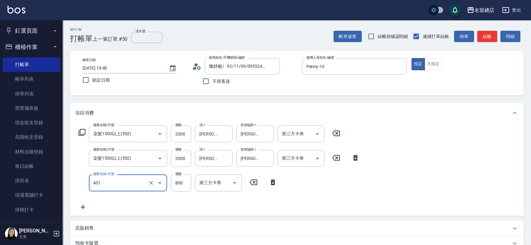
type input "自備護髮(401)"
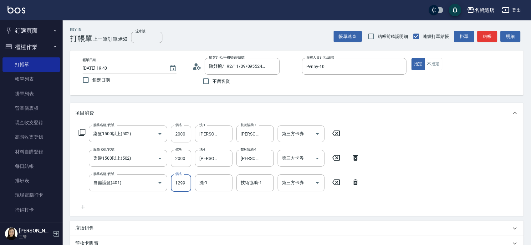
type input "1299"
type input "[PERSON_NAME]-26"
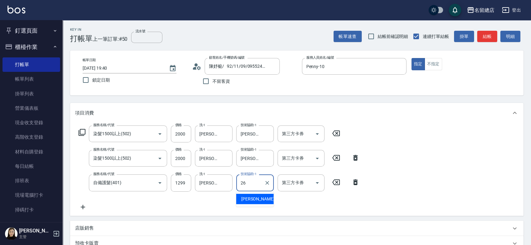
type input "[PERSON_NAME]-26"
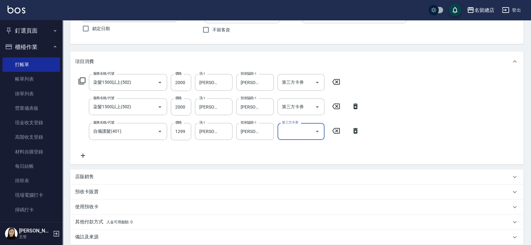
scroll to position [121, 0]
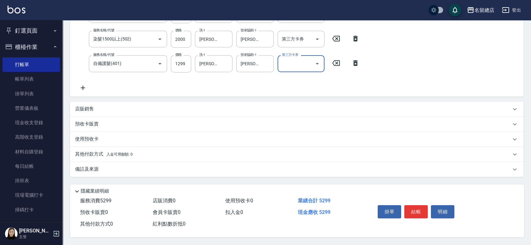
click at [85, 140] on div "使用預收卡" at bounding box center [297, 139] width 454 height 15
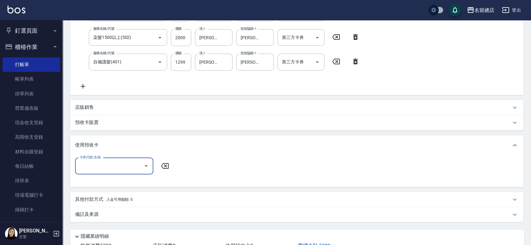
scroll to position [0, 0]
click at [80, 199] on p "其他付款方式 入金可用餘額: 0" at bounding box center [104, 199] width 58 height 7
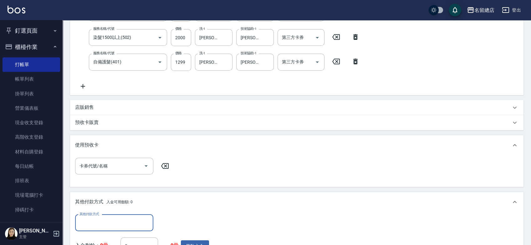
click at [81, 217] on input "其他付款方式" at bounding box center [114, 222] width 73 height 11
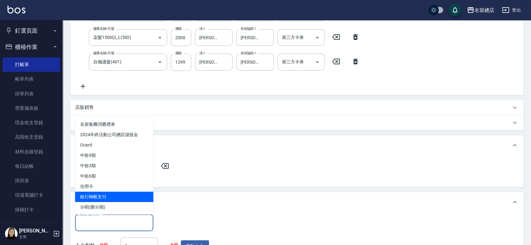
click at [96, 195] on span "銀行轉帳支付" at bounding box center [114, 196] width 78 height 10
type input "銀行轉帳支付"
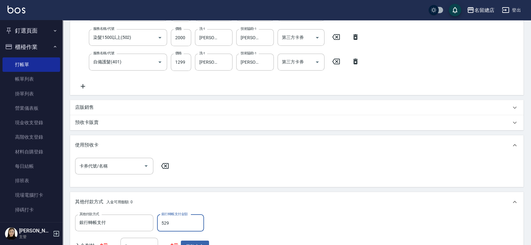
type input "5299"
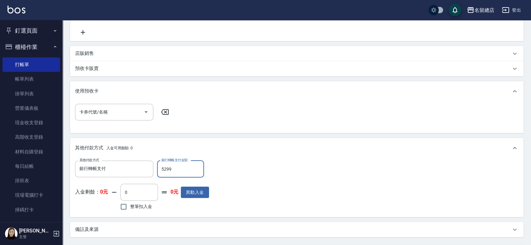
scroll to position [236, 0]
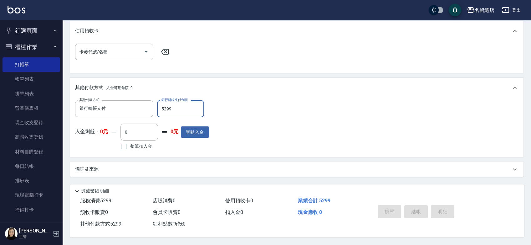
type input "[DATE] 19:41"
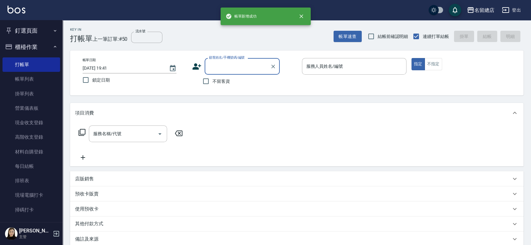
scroll to position [0, 0]
click at [207, 81] on input "不留客資" at bounding box center [205, 81] width 13 height 13
checkbox input "true"
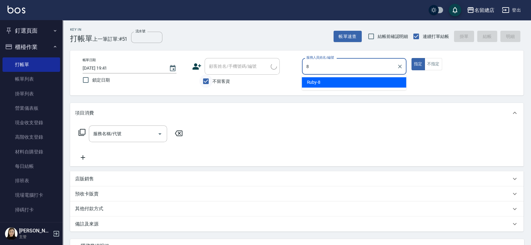
type input "Ruby-8"
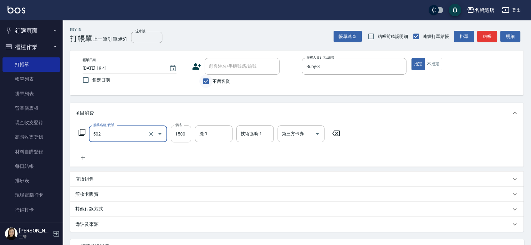
type input "染髮1500以上(502)"
type input "1900"
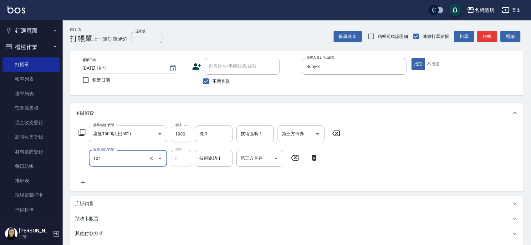
type input "頭皮蓋卡2點(104)"
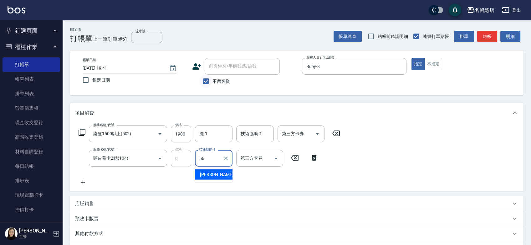
type input "[PERSON_NAME]-56"
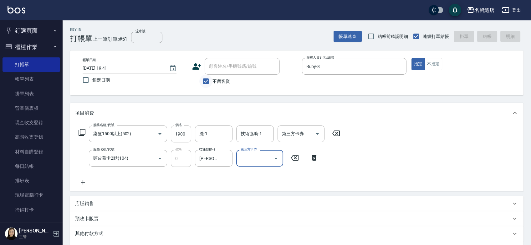
type input "[DATE] 19:42"
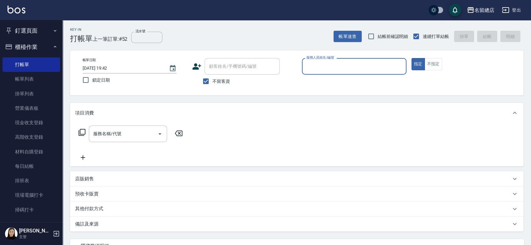
click at [26, 31] on button "釘選頁面" at bounding box center [32, 31] width 58 height 16
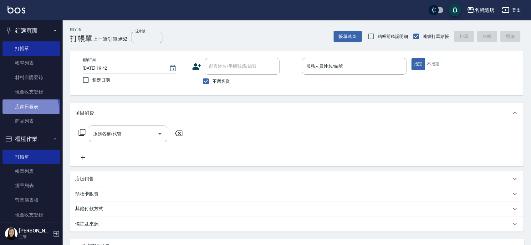
click at [20, 111] on link "店家日報表" at bounding box center [32, 106] width 58 height 14
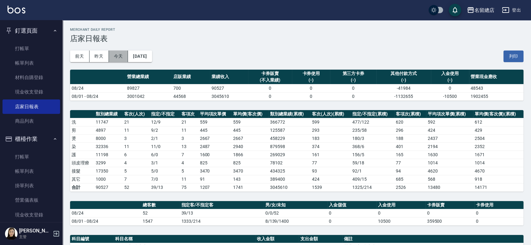
click at [119, 55] on button "今天" at bounding box center [118, 56] width 19 height 12
click at [33, 44] on link "打帳單" at bounding box center [32, 48] width 58 height 14
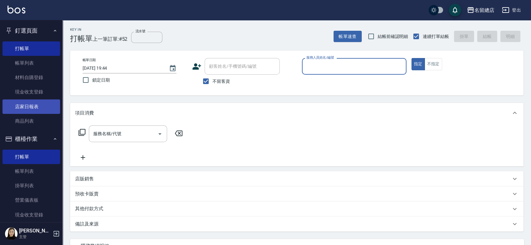
click at [32, 110] on link "店家日報表" at bounding box center [32, 106] width 58 height 14
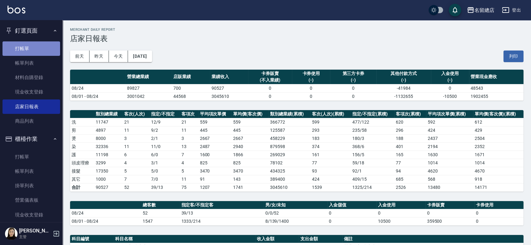
click at [32, 51] on link "打帳單" at bounding box center [32, 48] width 58 height 14
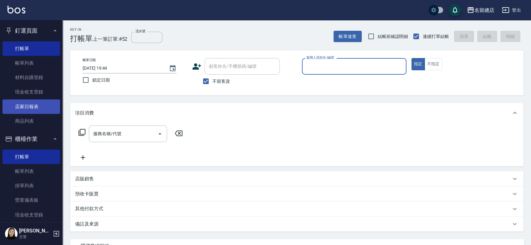
click at [27, 104] on link "店家日報表" at bounding box center [32, 106] width 58 height 14
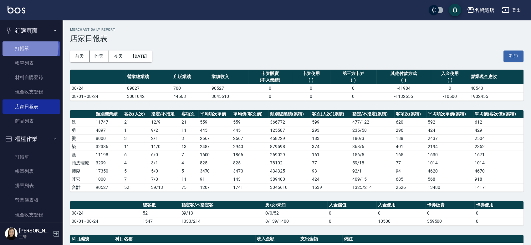
click at [22, 46] on link "打帳單" at bounding box center [32, 48] width 58 height 14
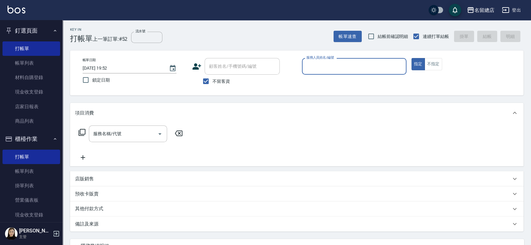
click at [327, 66] on input "服務人員姓名/編號" at bounding box center [354, 66] width 99 height 11
type input "Leila-19"
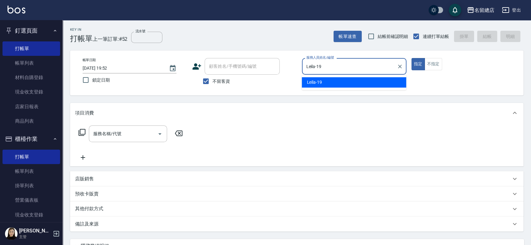
type button "true"
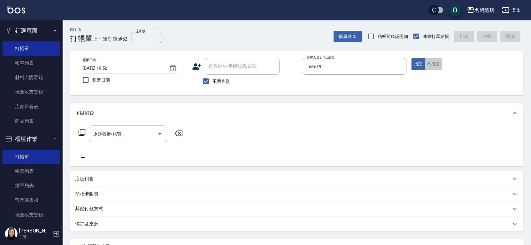
click at [428, 66] on button "不指定" at bounding box center [434, 64] width 18 height 12
type button "false"
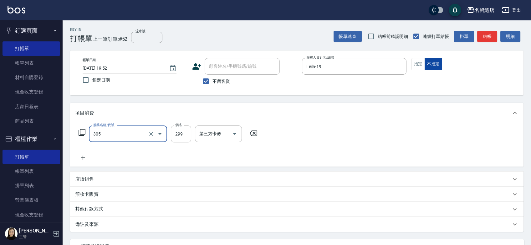
type input "剪髮(305)"
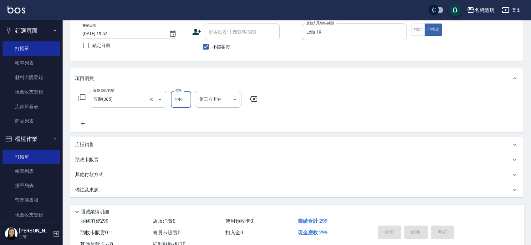
scroll to position [35, 0]
click at [169, 113] on div "服務名稱/代號 剪髮(305) 服務名稱/代號 價格 299 價格 第三方卡券 第三方卡券" at bounding box center [168, 108] width 186 height 36
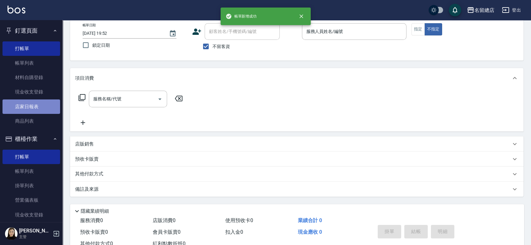
click at [34, 110] on link "店家日報表" at bounding box center [32, 106] width 58 height 14
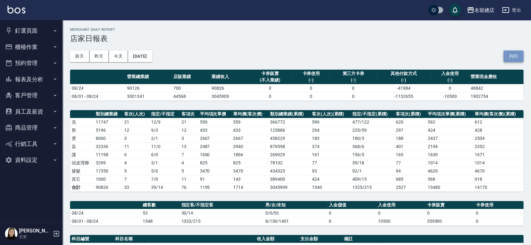
click at [519, 56] on button "列印" at bounding box center [514, 56] width 20 height 12
click at [517, 9] on button "登出" at bounding box center [512, 10] width 24 height 12
